Goal: Task Accomplishment & Management: Manage account settings

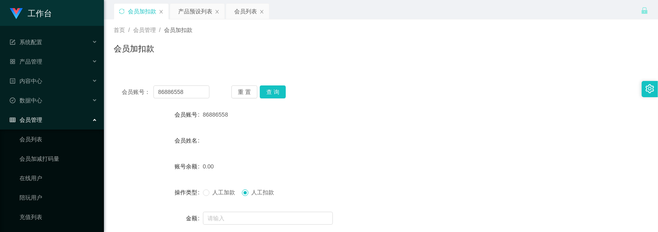
click at [307, 49] on div "会员加扣款" at bounding box center [381, 52] width 534 height 19
click at [473, 20] on div "首页 / 会员管理 / 会员加扣款 / 会员加扣款" at bounding box center [381, 43] width 554 height 48
click at [407, 19] on div "首页 / 会员管理 / 会员加扣款 / 会员加扣款" at bounding box center [381, 43] width 554 height 48
click at [272, 93] on button "查 询" at bounding box center [273, 92] width 26 height 13
click at [242, 86] on button "重 置" at bounding box center [244, 92] width 26 height 13
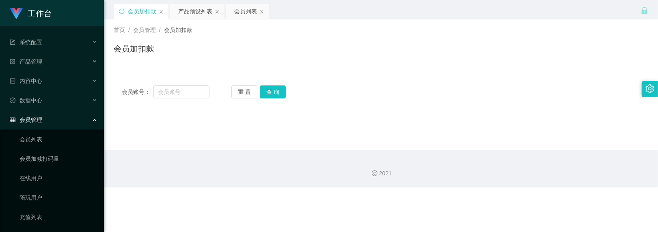
click at [326, 66] on div "首页 / 会员管理 / 会员加扣款 / 会员加扣款" at bounding box center [381, 43] width 554 height 48
click at [495, 12] on div "会员加扣款 产品预设列表 会员列表" at bounding box center [377, 17] width 527 height 28
click at [180, 90] on input "text" at bounding box center [181, 92] width 56 height 13
click at [168, 89] on input "sr" at bounding box center [181, 92] width 56 height 13
type input "sr133309176"
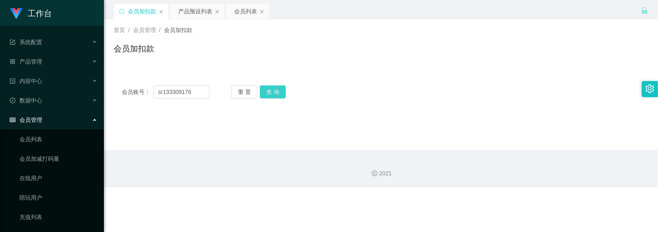
click at [268, 86] on button "查 询" at bounding box center [273, 92] width 26 height 13
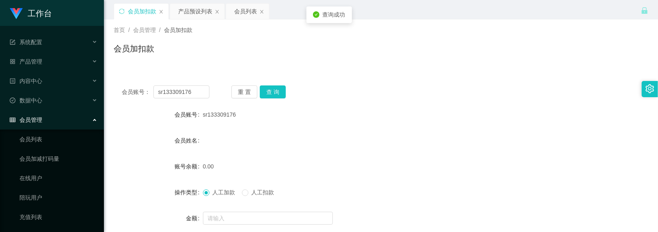
click at [227, 209] on form "会员账号 sr133309176 会员姓名 账号余额 0.00 操作类型 人工加款 人工扣款 金额 确 定" at bounding box center [381, 180] width 534 height 146
click at [230, 215] on input "text" at bounding box center [268, 218] width 130 height 13
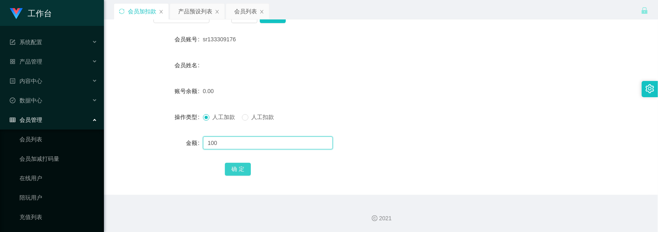
type input "100"
click at [237, 172] on button "确 定" at bounding box center [238, 169] width 26 height 13
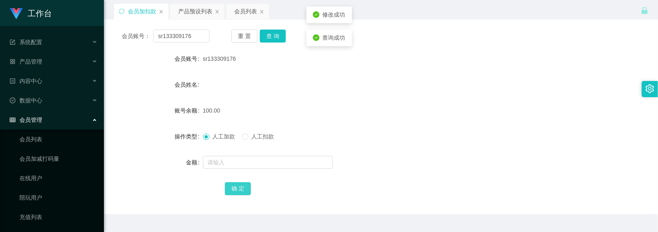
scroll to position [22, 0]
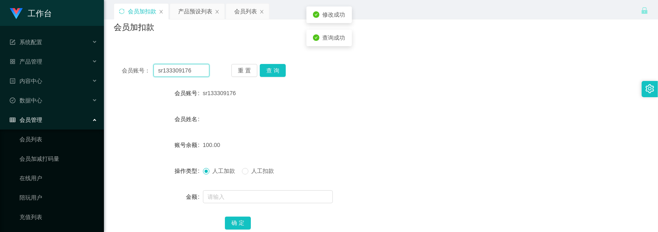
drag, startPoint x: 191, startPoint y: 69, endPoint x: 129, endPoint y: 46, distance: 66.6
click at [129, 46] on div "会员账号： sr133309176 重 置 查 询 会员账号 sr133309176 会员姓名 账号余额 100.00 操作类型 人工加款 人工扣款 金额 确…" at bounding box center [381, 147] width 534 height 203
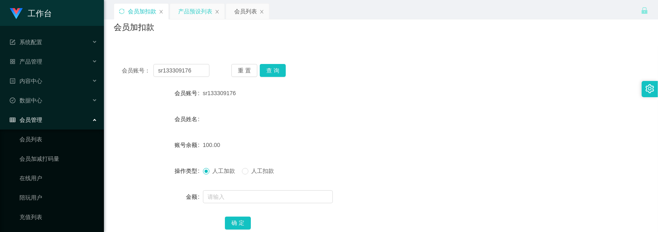
click at [202, 13] on div "产品预设列表" at bounding box center [195, 11] width 34 height 15
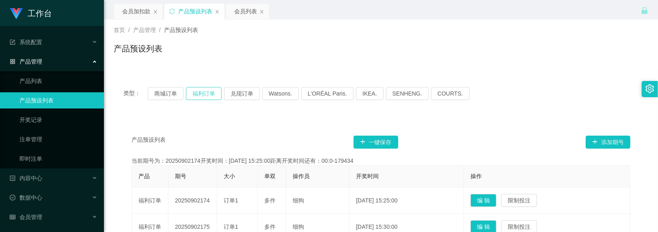
click at [212, 97] on button "福利订单" at bounding box center [204, 93] width 36 height 13
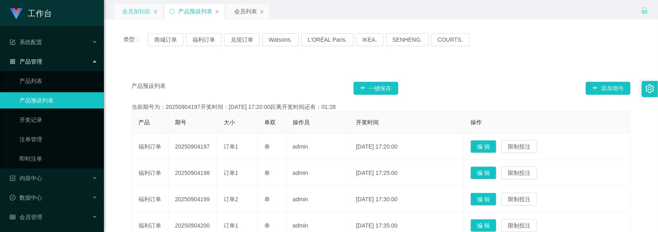
click at [144, 11] on div "会员加扣款" at bounding box center [136, 11] width 28 height 15
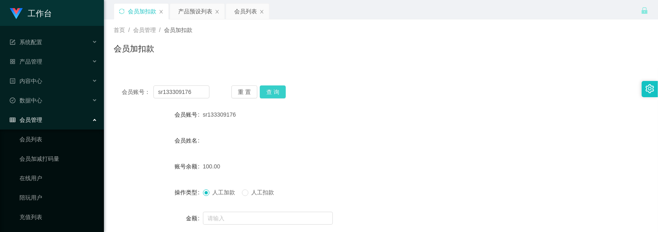
click at [278, 93] on button "查 询" at bounding box center [273, 92] width 26 height 13
click at [277, 85] on div "会员账号： sr133309176 重 置 查 询 会员账号 sr133309176 会员姓名 账号余额 100.00 操作类型 人工加款 人工扣款 金额 确…" at bounding box center [381, 173] width 534 height 193
click at [272, 89] on button "查 询" at bounding box center [273, 92] width 26 height 13
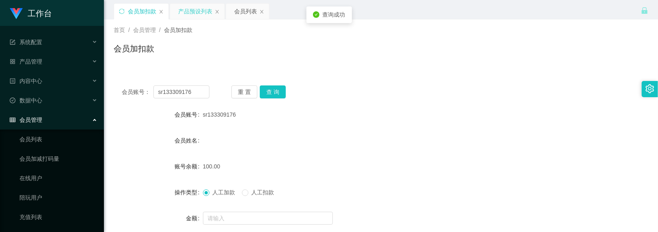
click at [190, 15] on div "产品预设列表" at bounding box center [195, 11] width 34 height 15
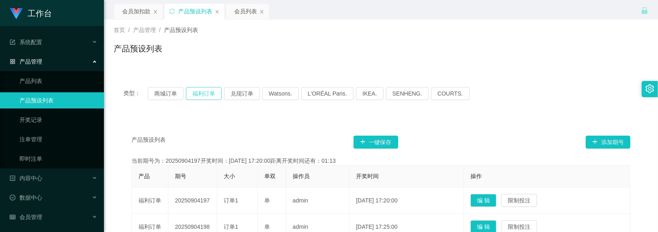
click at [202, 96] on button "福利订单" at bounding box center [204, 93] width 36 height 13
click at [138, 13] on div "会员加扣款" at bounding box center [136, 11] width 28 height 15
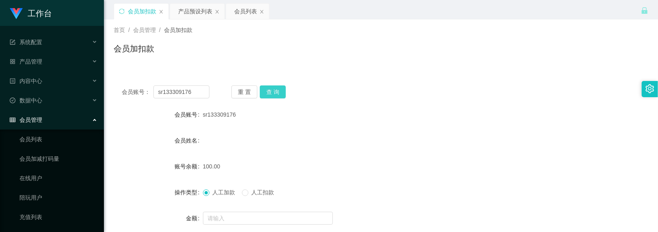
click at [273, 90] on button "查 询" at bounding box center [273, 92] width 26 height 13
click at [276, 93] on button "查 询" at bounding box center [273, 92] width 26 height 13
click at [275, 90] on button "查 询" at bounding box center [273, 92] width 26 height 13
click at [269, 86] on button "查 询" at bounding box center [273, 92] width 26 height 13
click at [194, 13] on div "产品预设列表" at bounding box center [195, 11] width 34 height 15
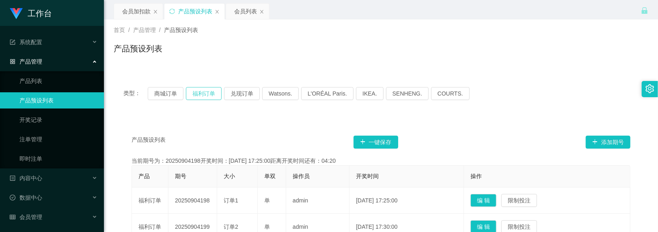
click at [213, 95] on button "福利订单" at bounding box center [204, 93] width 36 height 13
click at [141, 16] on div "会员加扣款" at bounding box center [136, 11] width 28 height 15
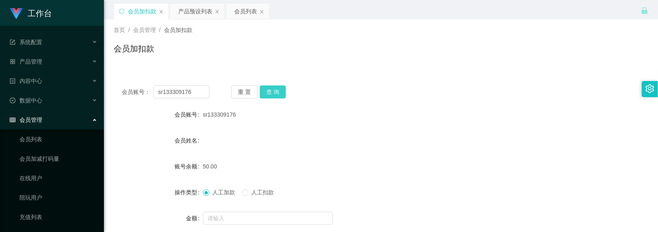
click at [260, 92] on button "查 询" at bounding box center [273, 92] width 26 height 13
click at [266, 89] on button "查 询" at bounding box center [273, 92] width 26 height 13
click at [278, 91] on button "查 询" at bounding box center [273, 92] width 26 height 13
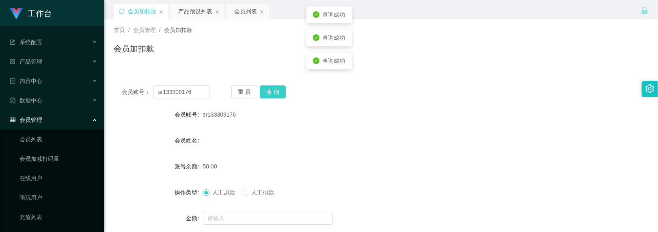
click at [278, 91] on button "查 询" at bounding box center [273, 92] width 26 height 13
click at [277, 91] on button "查 询" at bounding box center [273, 92] width 26 height 13
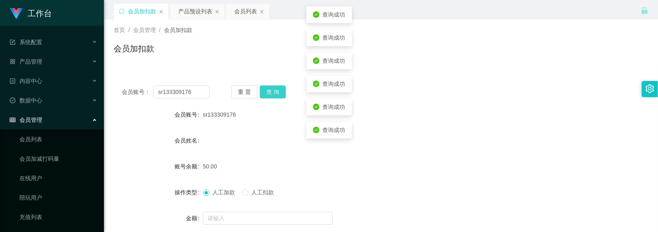
click at [277, 91] on button "查 询" at bounding box center [273, 92] width 26 height 13
drag, startPoint x: 188, startPoint y: 91, endPoint x: 155, endPoint y: 76, distance: 36.9
click at [155, 76] on div "会员账号： sr133309176 重 置 查 询 会员账号 sr133309176 会员姓名 账号余额 50.00 操作类型 人工加款 人工扣款 金额 确 定" at bounding box center [381, 169] width 534 height 203
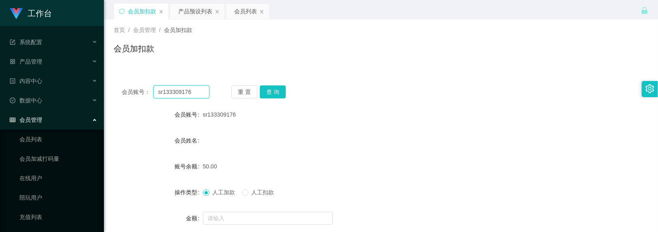
drag, startPoint x: 195, startPoint y: 91, endPoint x: 138, endPoint y: 69, distance: 60.5
click at [138, 69] on div "会员账号： sr133309176 重 置 查 询 会员账号 sr133309176 会员姓名 账号余额 50.00 操作类型 人工加款 人工扣款 金额 确 定" at bounding box center [381, 169] width 534 height 203
click at [247, 10] on div "会员列表" at bounding box center [245, 11] width 23 height 15
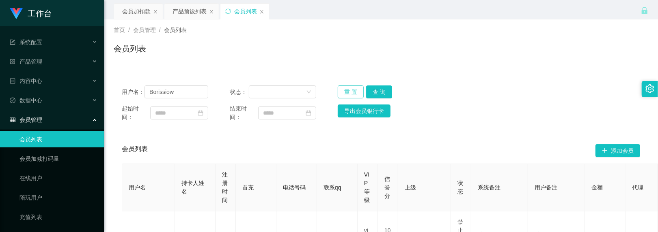
click at [343, 91] on button "重 置" at bounding box center [351, 92] width 26 height 13
click at [187, 93] on input "Borissiow" at bounding box center [176, 92] width 64 height 13
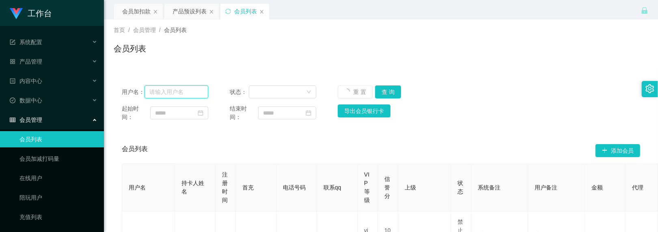
paste input "sr133309176"
type input "sr133309176"
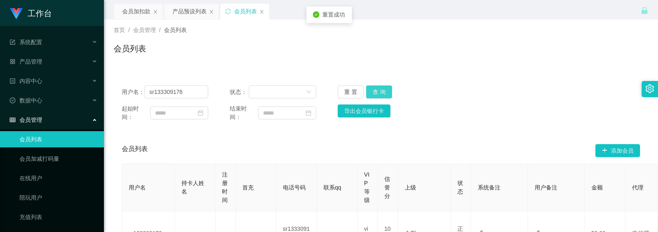
click at [372, 92] on button "查 询" at bounding box center [379, 92] width 26 height 13
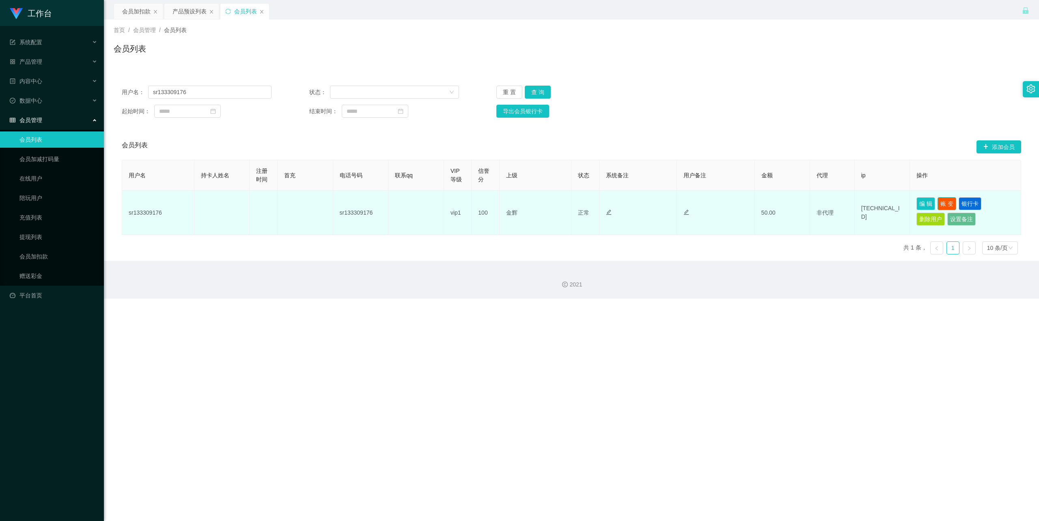
click at [657, 204] on button "账 变" at bounding box center [946, 203] width 19 height 13
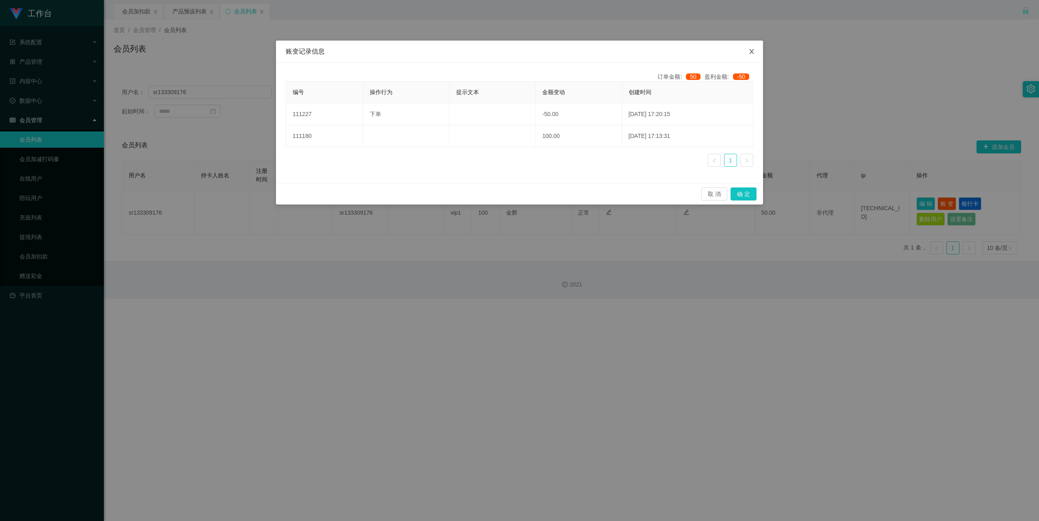
click at [657, 45] on span "Close" at bounding box center [751, 52] width 23 height 23
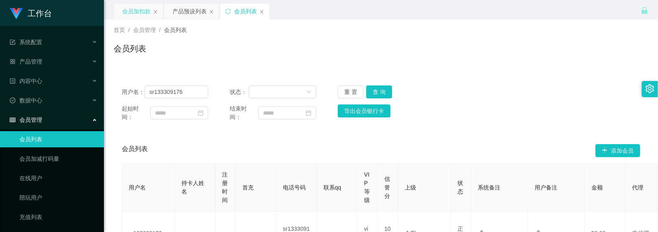
click at [142, 9] on div "会员加扣款" at bounding box center [136, 11] width 28 height 15
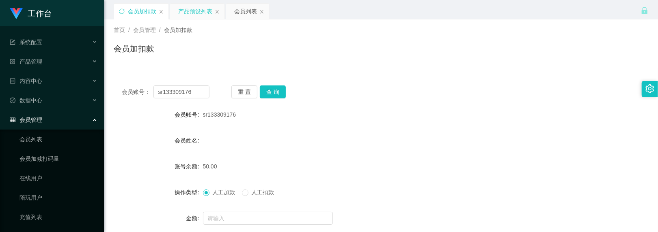
click at [184, 8] on div "产品预设列表" at bounding box center [195, 11] width 34 height 15
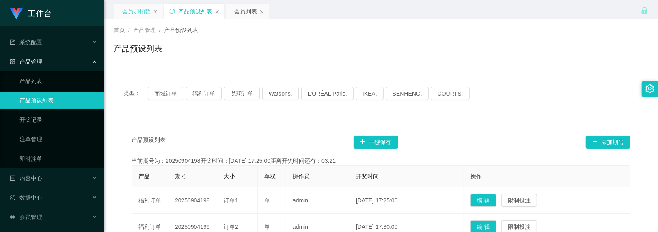
click at [142, 12] on div "会员加扣款" at bounding box center [136, 11] width 28 height 15
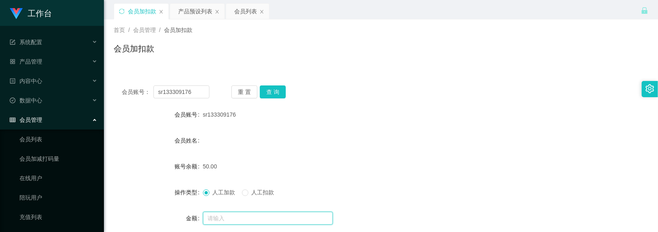
click at [241, 216] on input "text" at bounding box center [268, 218] width 130 height 13
click at [270, 88] on button "查 询" at bounding box center [273, 92] width 26 height 13
click at [235, 212] on input "text" at bounding box center [268, 218] width 130 height 13
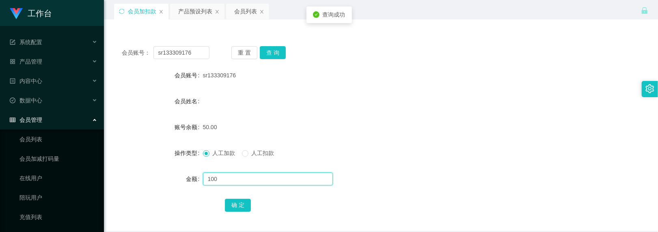
scroll to position [75, 0]
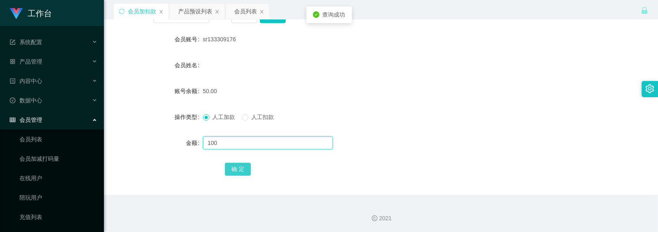
type input "100"
click at [236, 168] on button "确 定" at bounding box center [238, 169] width 26 height 13
click at [241, 171] on button "确 定" at bounding box center [238, 169] width 26 height 13
click at [234, 174] on button "确 定" at bounding box center [238, 169] width 26 height 13
click at [235, 172] on button "确 定" at bounding box center [238, 169] width 26 height 13
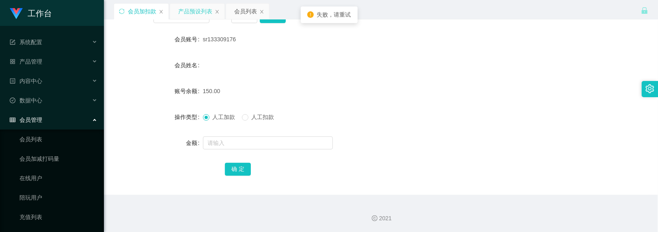
click at [195, 12] on div "产品预设列表" at bounding box center [195, 11] width 34 height 15
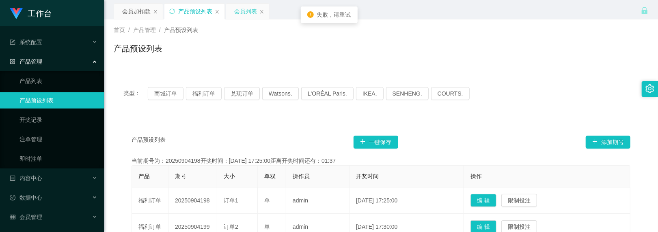
click at [245, 10] on div "会员列表" at bounding box center [245, 11] width 23 height 15
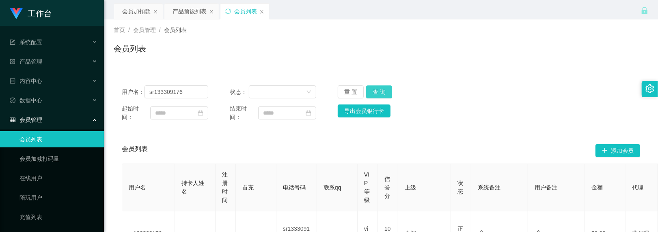
click at [386, 90] on button "查 询" at bounding box center [379, 92] width 26 height 13
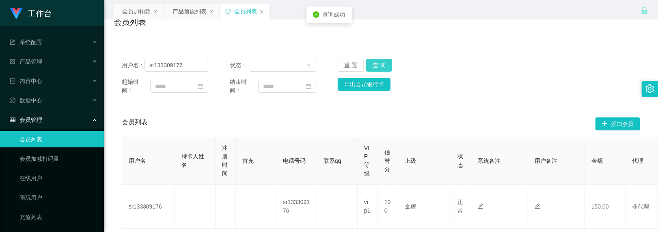
scroll to position [54, 0]
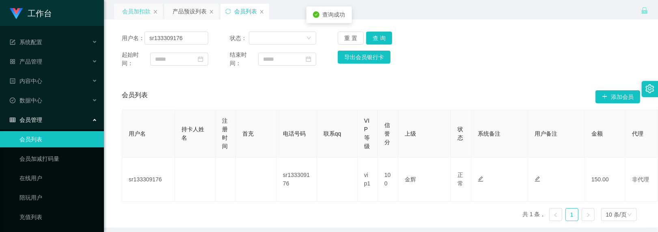
click at [142, 9] on div "会员加扣款" at bounding box center [136, 11] width 28 height 15
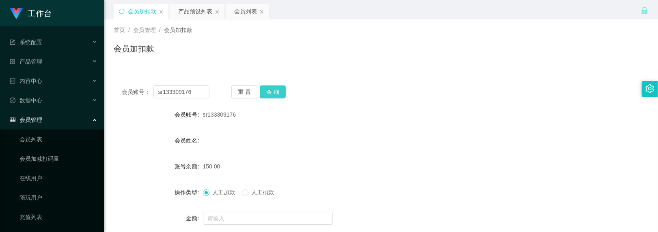
click at [270, 92] on button "查 询" at bounding box center [273, 92] width 26 height 13
click at [183, 7] on div "产品预设列表" at bounding box center [195, 11] width 34 height 15
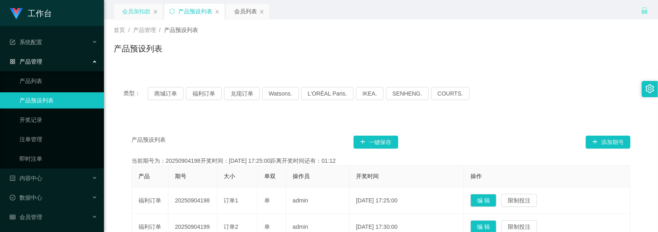
click at [137, 13] on div "会员加扣款" at bounding box center [136, 11] width 28 height 15
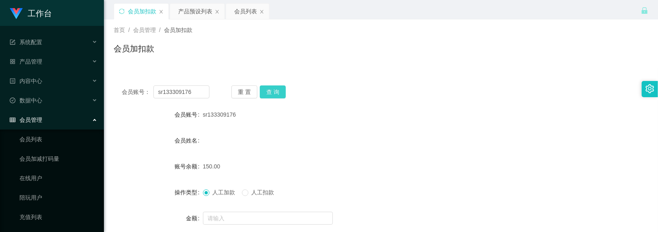
click at [274, 92] on button "查 询" at bounding box center [273, 92] width 26 height 13
click at [262, 92] on button "查 询" at bounding box center [273, 92] width 26 height 13
click at [194, 14] on div "产品预设列表" at bounding box center [195, 11] width 34 height 15
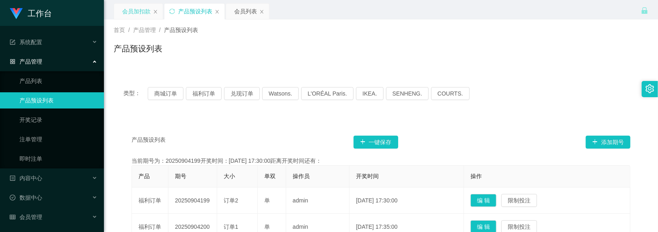
click at [137, 10] on div "会员加扣款" at bounding box center [136, 11] width 28 height 15
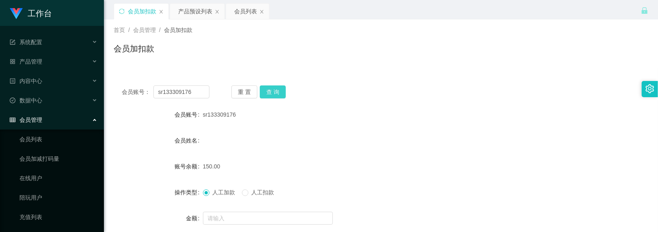
click at [272, 91] on button "查 询" at bounding box center [273, 92] width 26 height 13
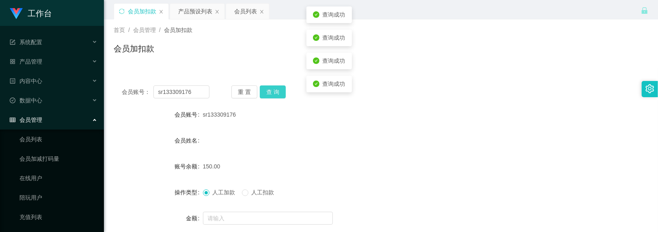
click at [272, 91] on button "查 询" at bounding box center [273, 92] width 26 height 13
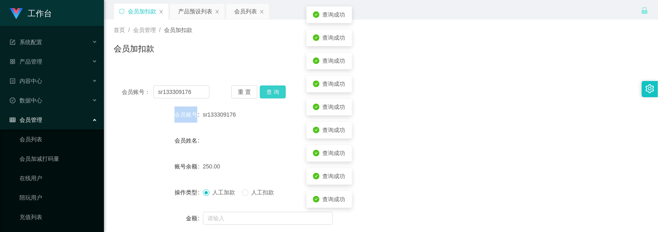
click at [272, 91] on div "重 置 查 询" at bounding box center [275, 92] width 88 height 13
click at [272, 91] on button "查 询" at bounding box center [273, 92] width 26 height 13
click at [272, 91] on button "查 询" at bounding box center [277, 92] width 35 height 13
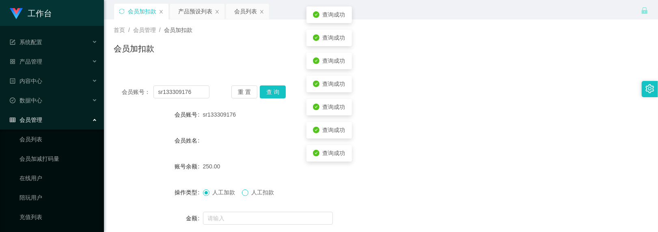
click at [248, 192] on span at bounding box center [245, 193] width 6 height 6
click at [245, 223] on input "text" at bounding box center [268, 218] width 130 height 13
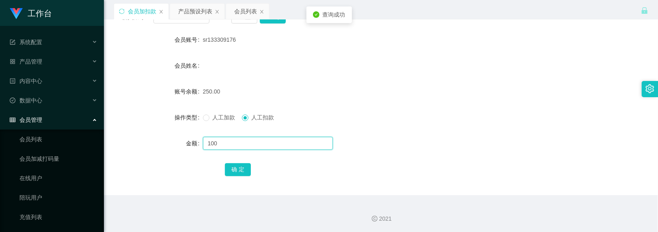
scroll to position [75, 0]
type input "100"
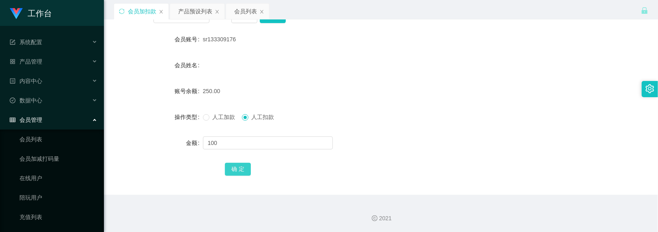
click at [239, 166] on button "确 定" at bounding box center [238, 169] width 26 height 13
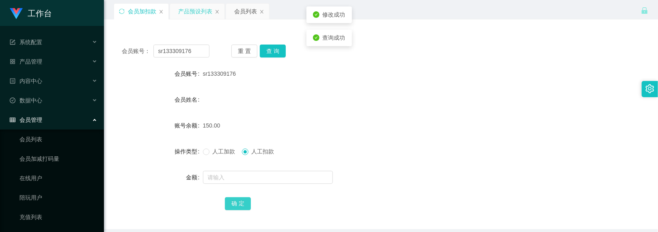
scroll to position [22, 0]
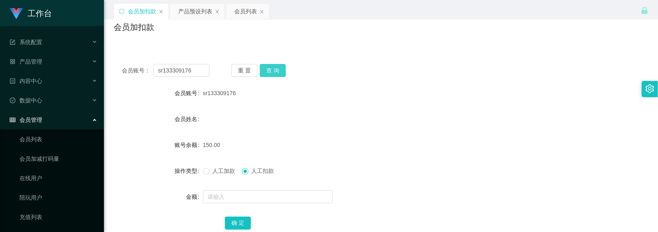
click at [268, 71] on button "查 询" at bounding box center [273, 70] width 26 height 13
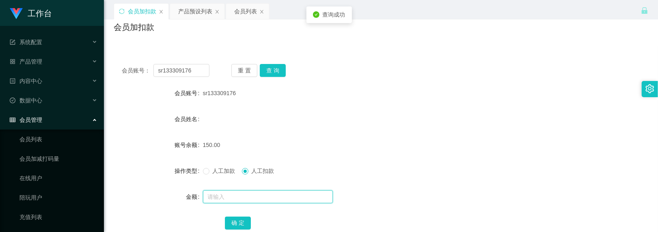
click at [239, 195] on input "text" at bounding box center [268, 197] width 130 height 13
type input "150"
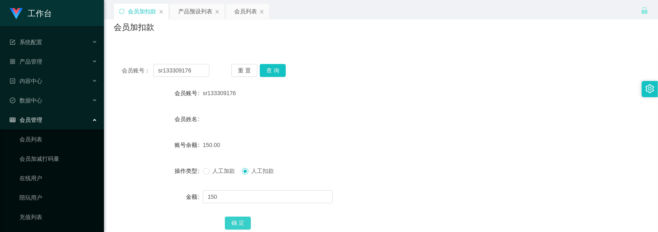
click at [237, 227] on button "确 定" at bounding box center [238, 223] width 26 height 13
click at [286, 138] on div "0.00" at bounding box center [359, 145] width 312 height 16
click at [268, 75] on button "查 询" at bounding box center [273, 70] width 26 height 13
